Goal: Task Accomplishment & Management: Use online tool/utility

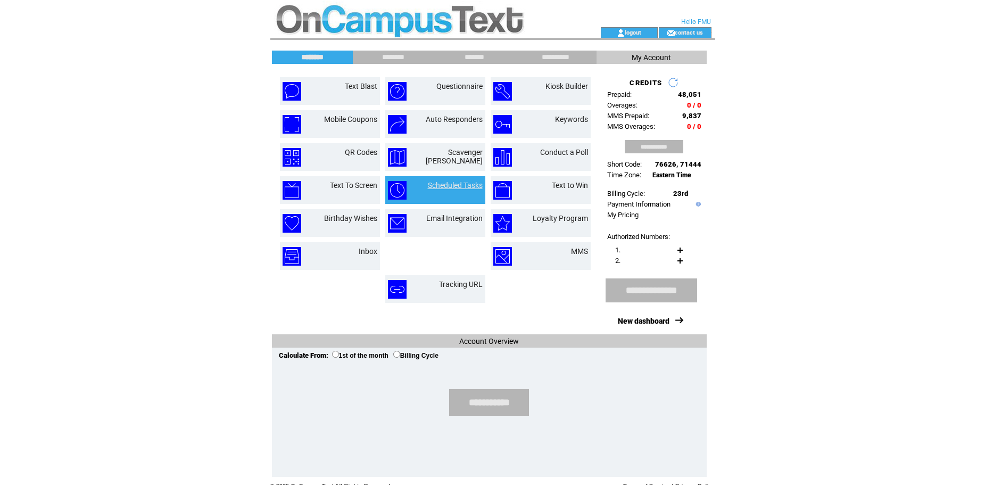
click at [440, 183] on link "Scheduled Tasks" at bounding box center [455, 185] width 55 height 9
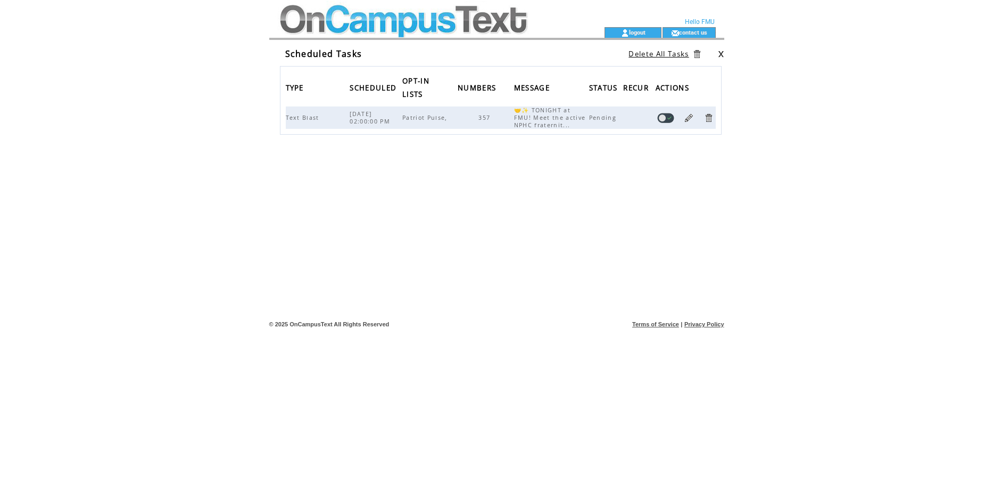
click at [359, 21] on td at bounding box center [420, 13] width 292 height 27
